Goal: Task Accomplishment & Management: Use online tool/utility

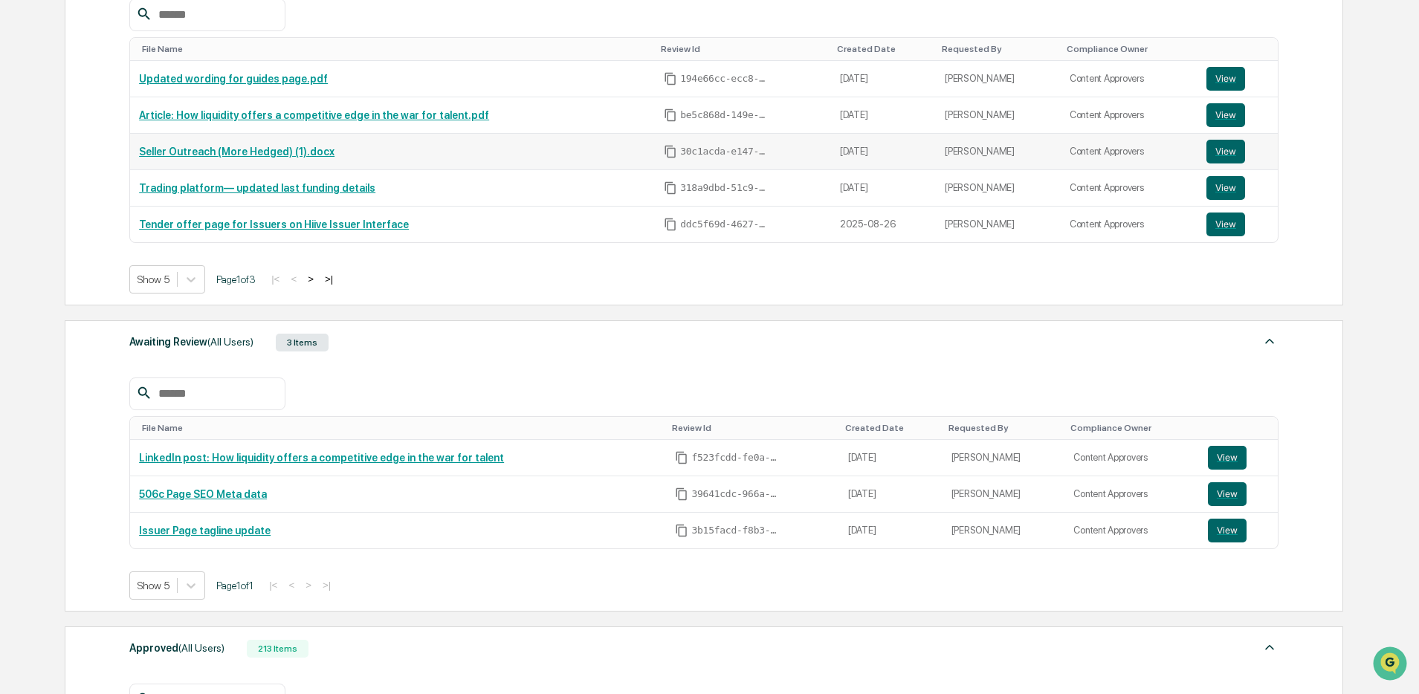
scroll to position [234, 0]
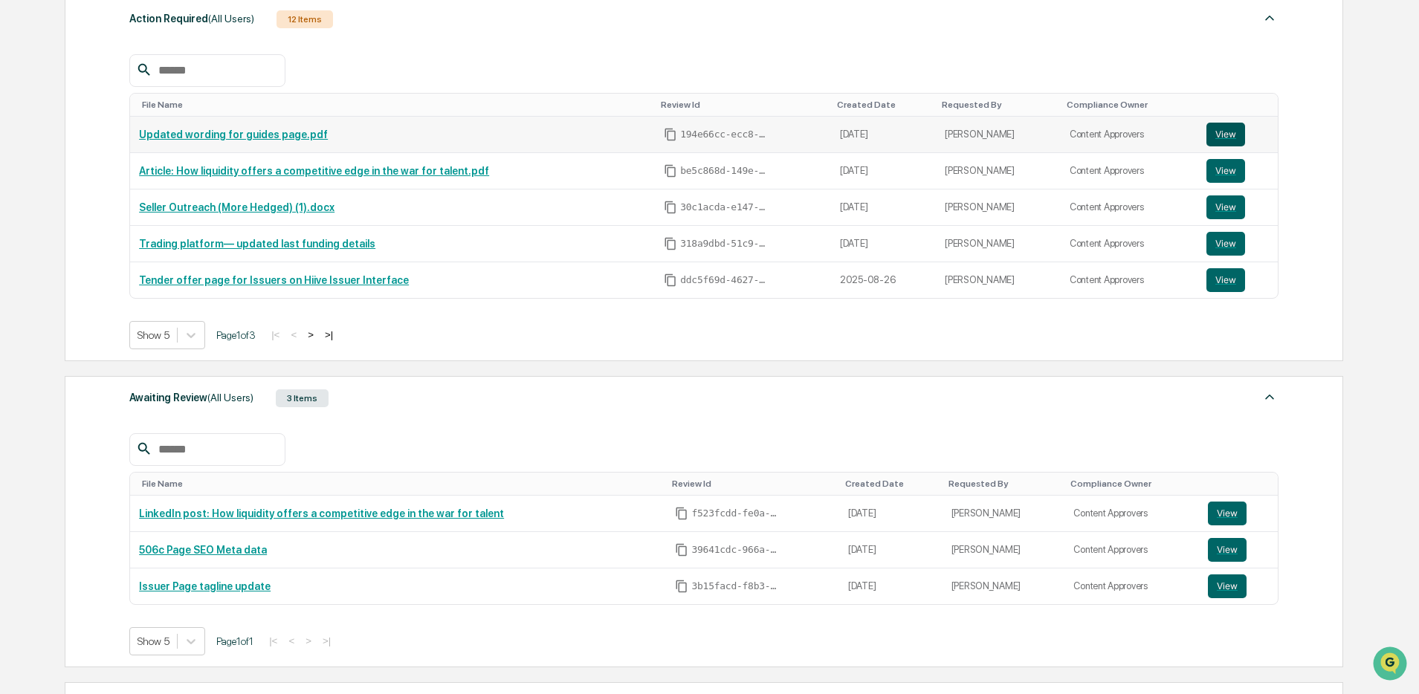
click at [1230, 138] on button "View" at bounding box center [1226, 135] width 39 height 24
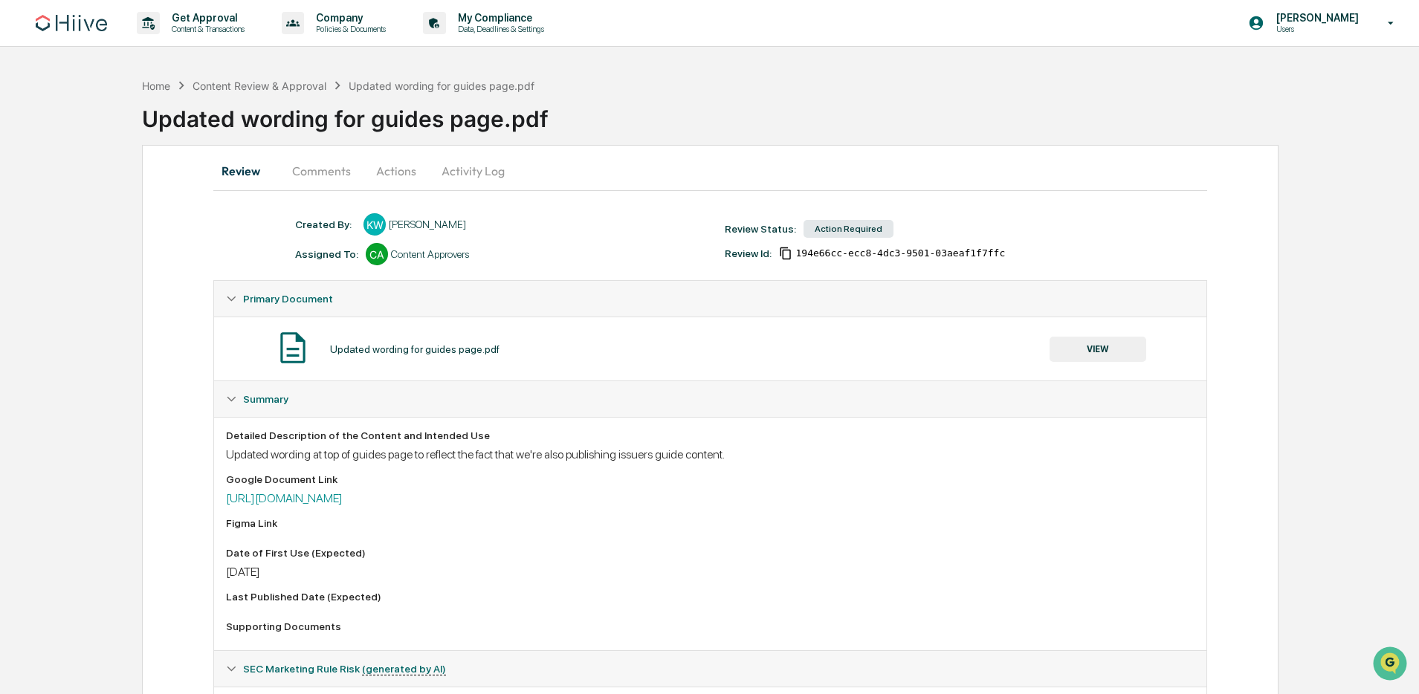
click at [400, 177] on button "Actions" at bounding box center [396, 171] width 67 height 36
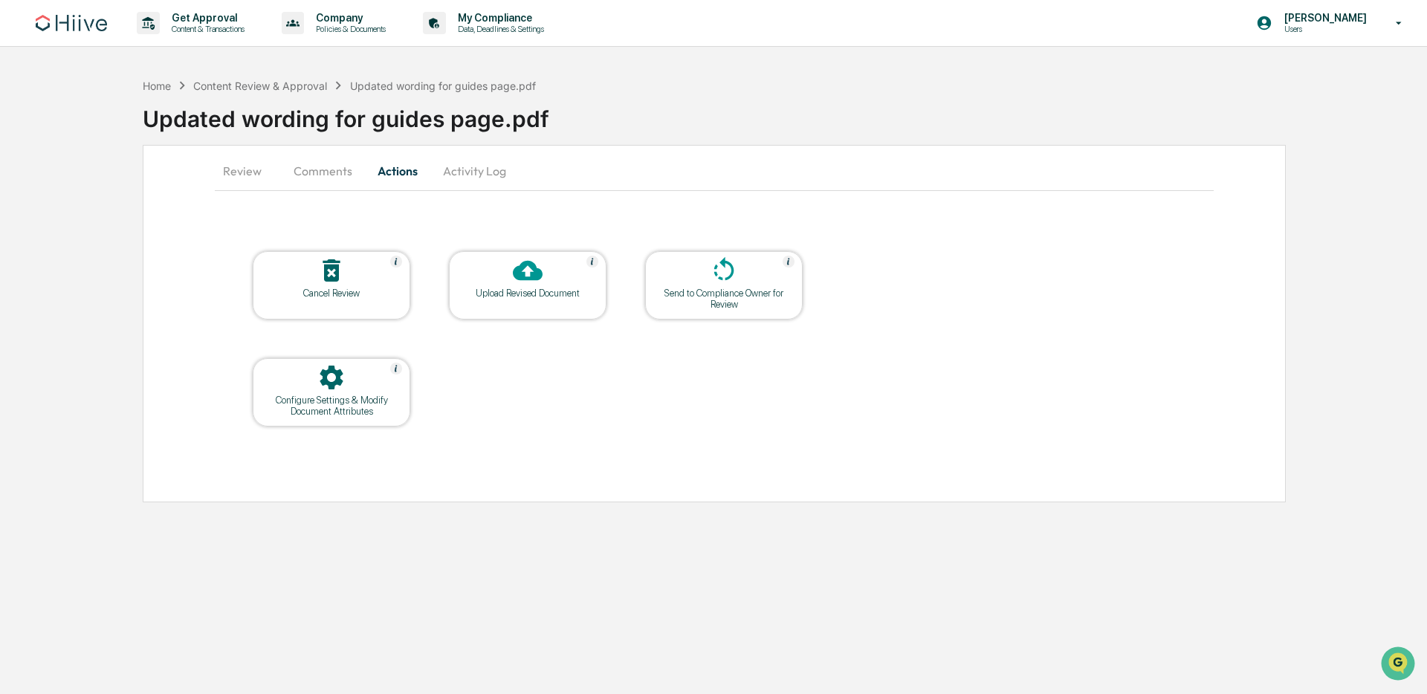
click at [500, 291] on div "Upload Revised Document" at bounding box center [528, 293] width 134 height 11
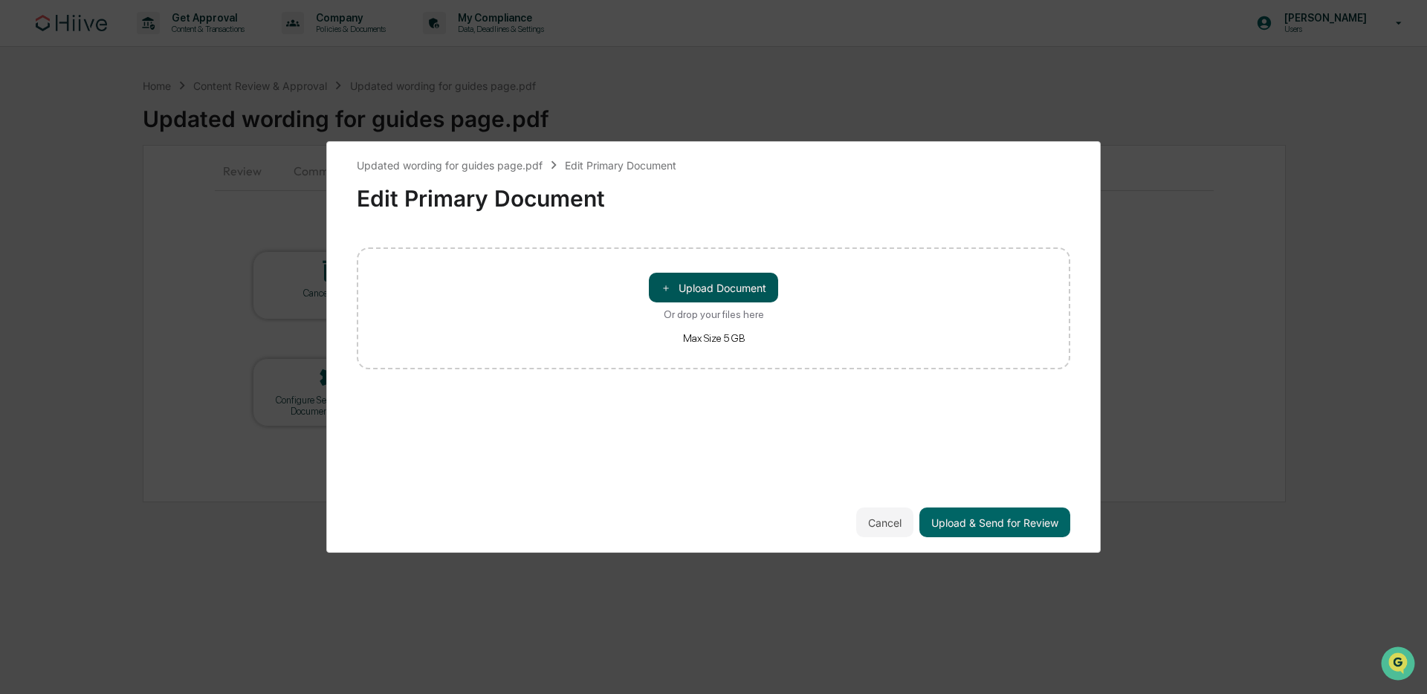
click at [710, 288] on button "＋ Upload Document" at bounding box center [713, 288] width 129 height 30
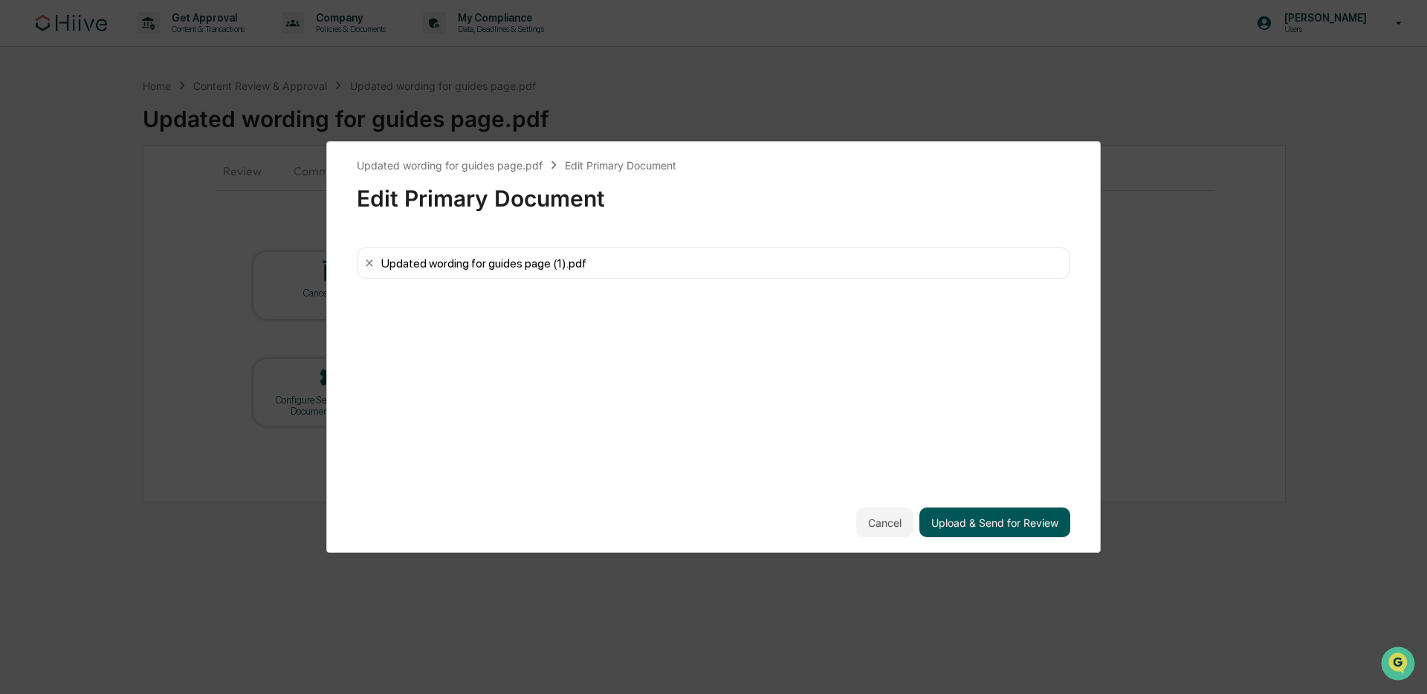
click at [1030, 525] on button "Upload & Send for Review" at bounding box center [995, 523] width 151 height 30
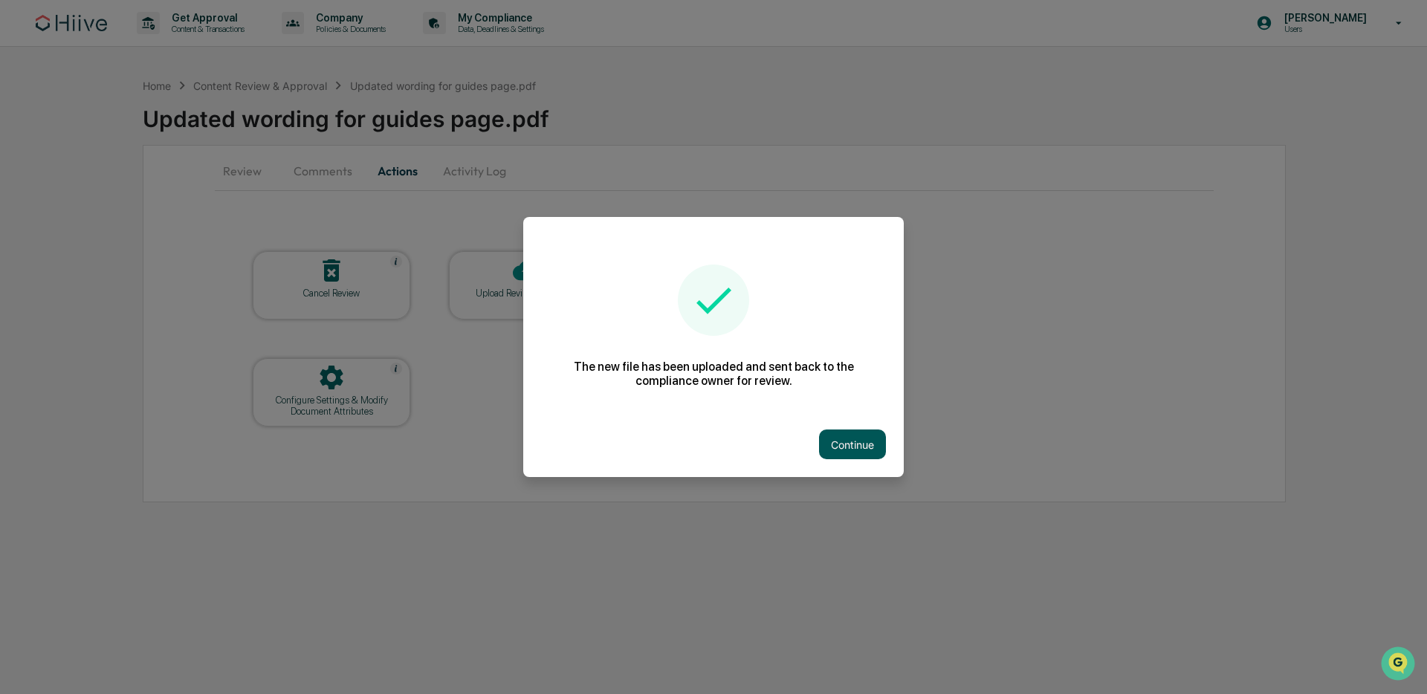
click at [879, 444] on button "Continue" at bounding box center [852, 445] width 67 height 30
